Goal: Information Seeking & Learning: Learn about a topic

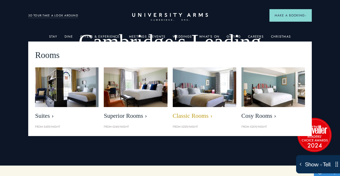
scroll to position [13, 0]
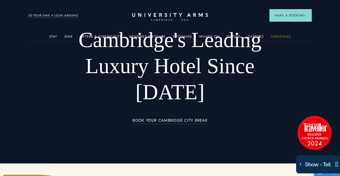
click at [284, 37] on link "Christmas" at bounding box center [281, 38] width 20 height 7
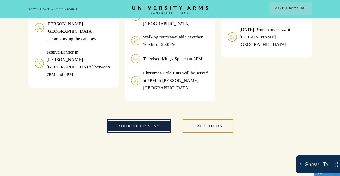
scroll to position [577, 0]
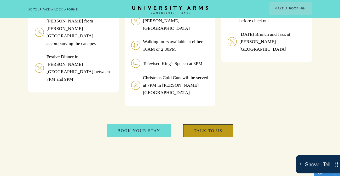
click at [206, 124] on link "talk to us" at bounding box center [208, 130] width 51 height 13
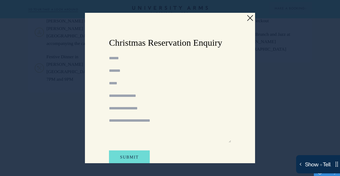
click at [251, 18] on link at bounding box center [250, 18] width 8 height 8
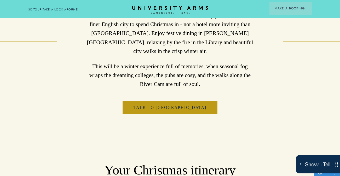
scroll to position [318, 0]
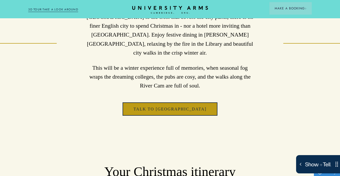
click at [180, 103] on link "Talk to us" at bounding box center [170, 109] width 95 height 13
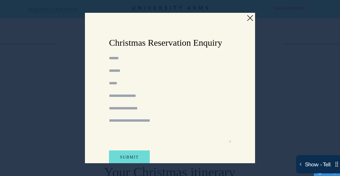
scroll to position [317, 0]
click at [117, 60] on input "Name" at bounding box center [170, 58] width 122 height 6
click at [247, 18] on link at bounding box center [250, 18] width 8 height 8
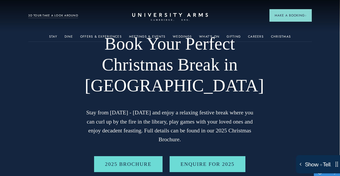
scroll to position [0, 0]
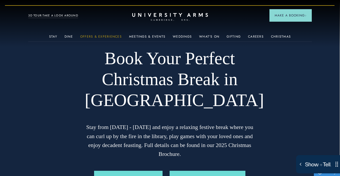
click at [96, 36] on link "Offers & Experiences" at bounding box center [101, 38] width 42 height 7
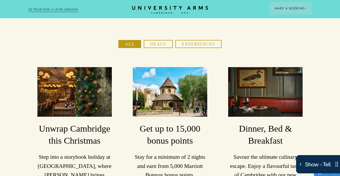
scroll to position [75, 0]
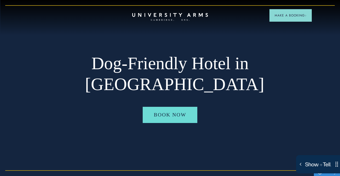
click at [32, 23] on header "CAMBRIDGE’S LEADING LUXURY HOTEL SINCE [DATE] Make a Booking" at bounding box center [170, 14] width 340 height 29
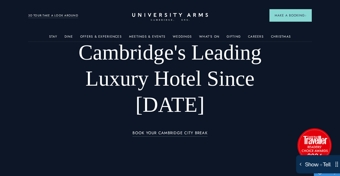
click at [91, 33] on div "Offers & Experiences" at bounding box center [101, 36] width 42 height 10
click at [93, 35] on link "Offers & Experiences" at bounding box center [101, 38] width 42 height 7
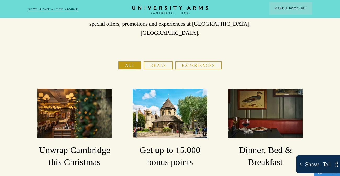
scroll to position [56, 0]
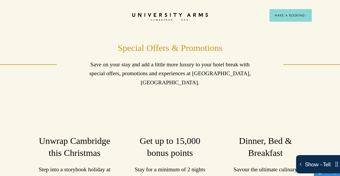
click at [157, 12] on header "CAMBRIDGE’S LEADING LUXURY HOTEL SINCE [DATE] Make a Booking" at bounding box center [170, 14] width 340 height 29
click at [162, 14] on icon at bounding box center [170, 15] width 74 height 4
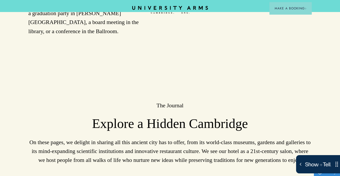
scroll to position [842, 0]
